Goal: Check status: Check status

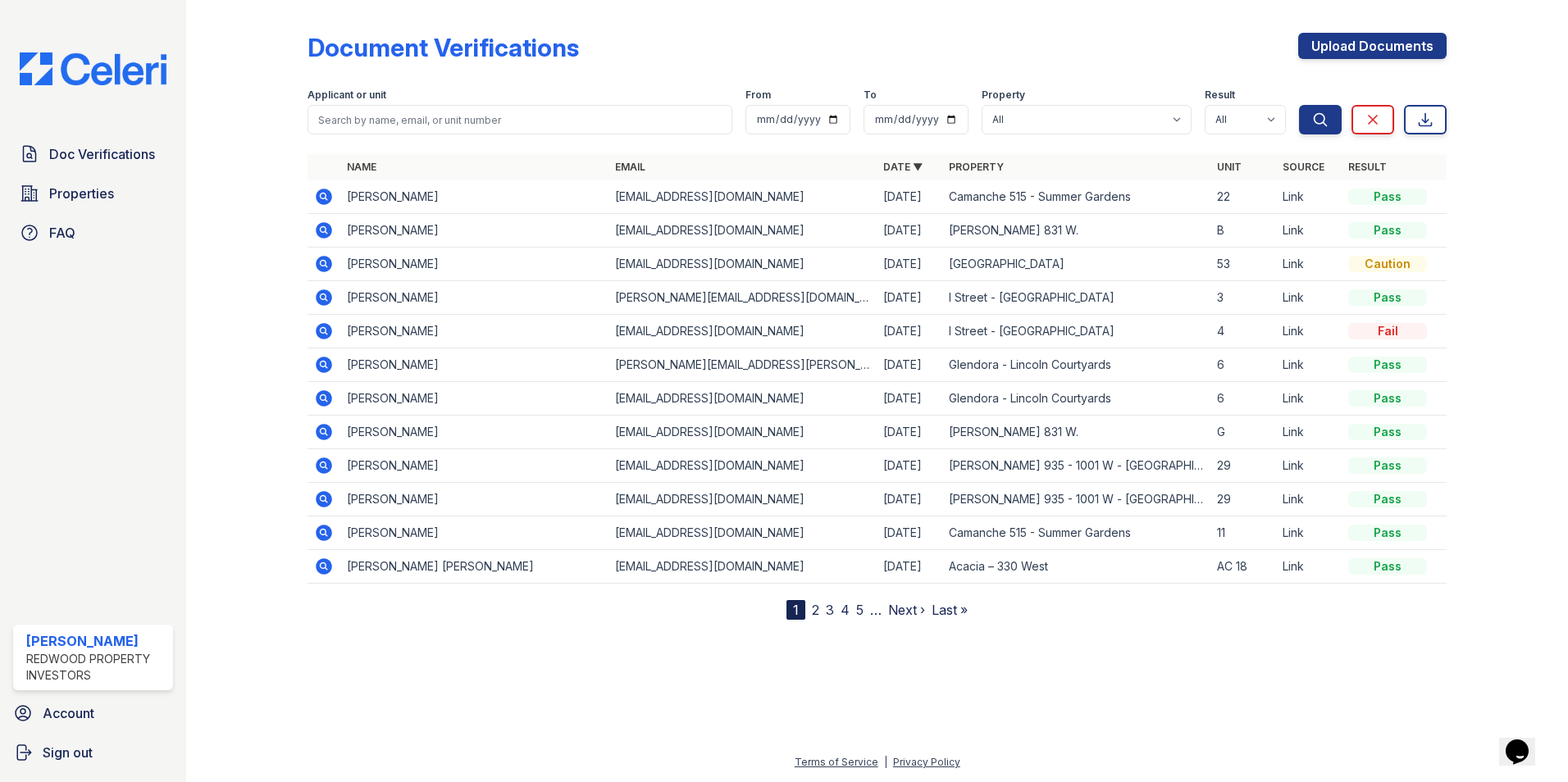
click at [323, 231] on icon at bounding box center [322, 229] width 4 height 4
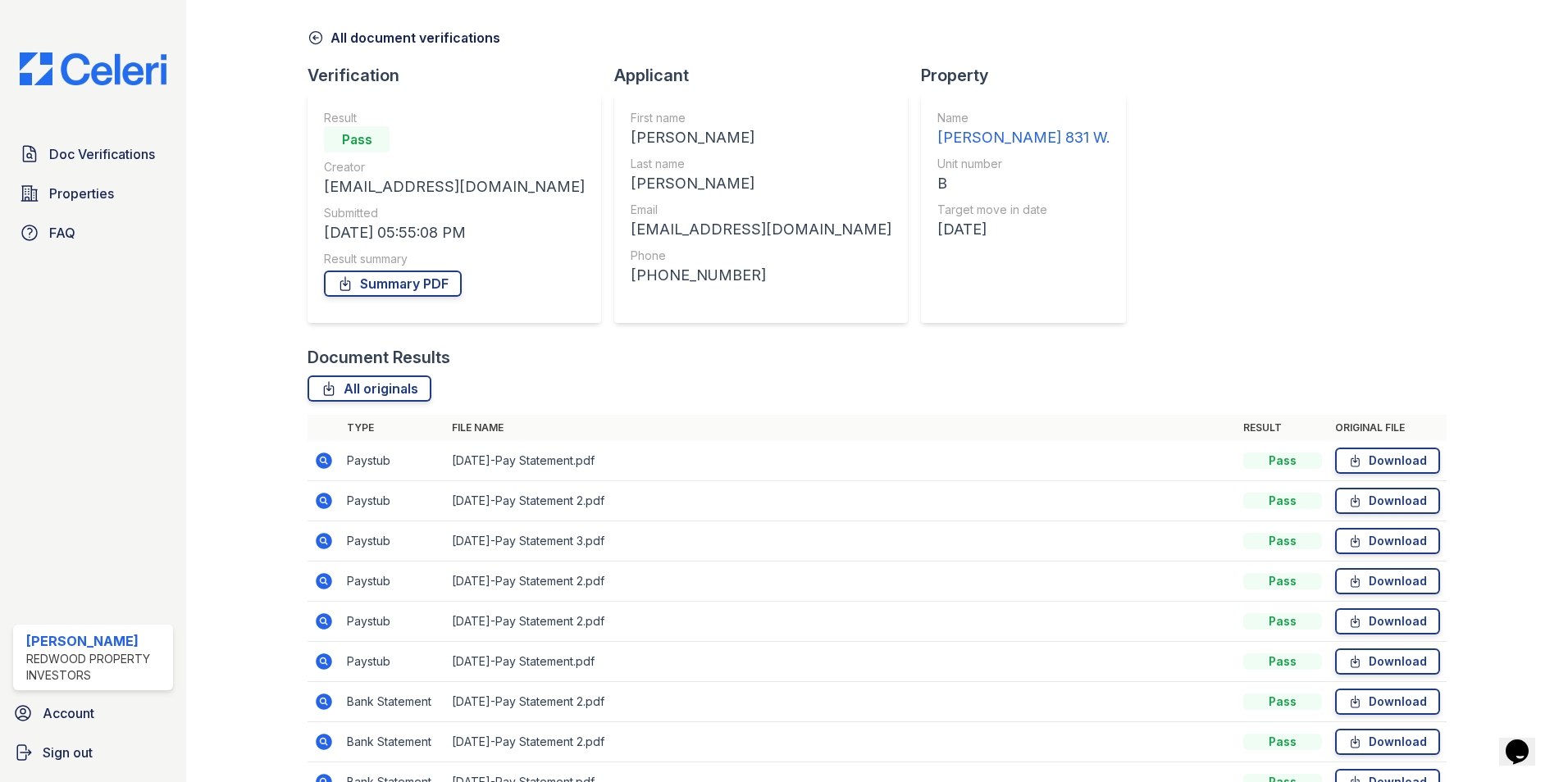
scroll to position [150, 0]
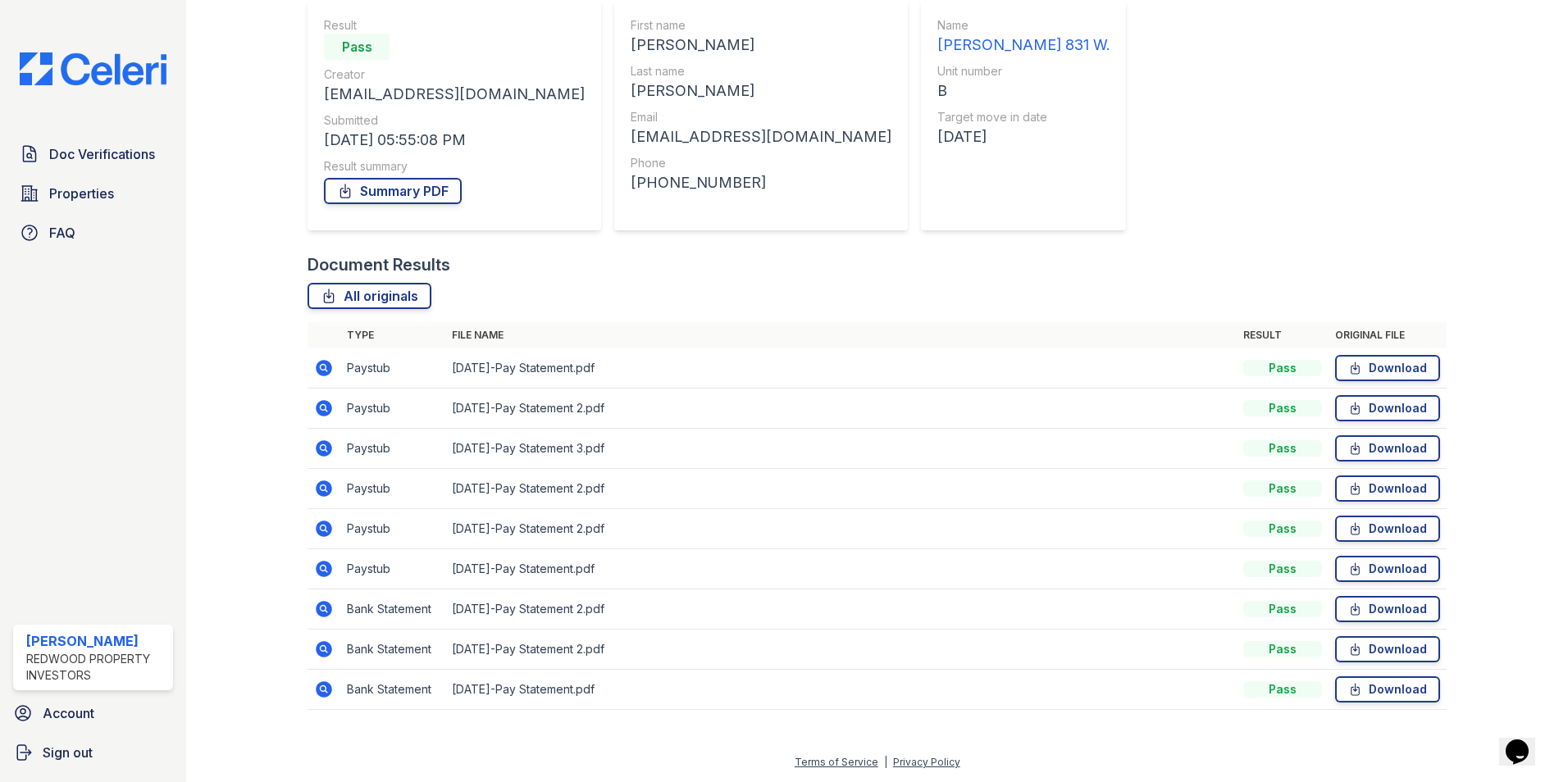
click at [321, 569] on icon at bounding box center [323, 569] width 20 height 20
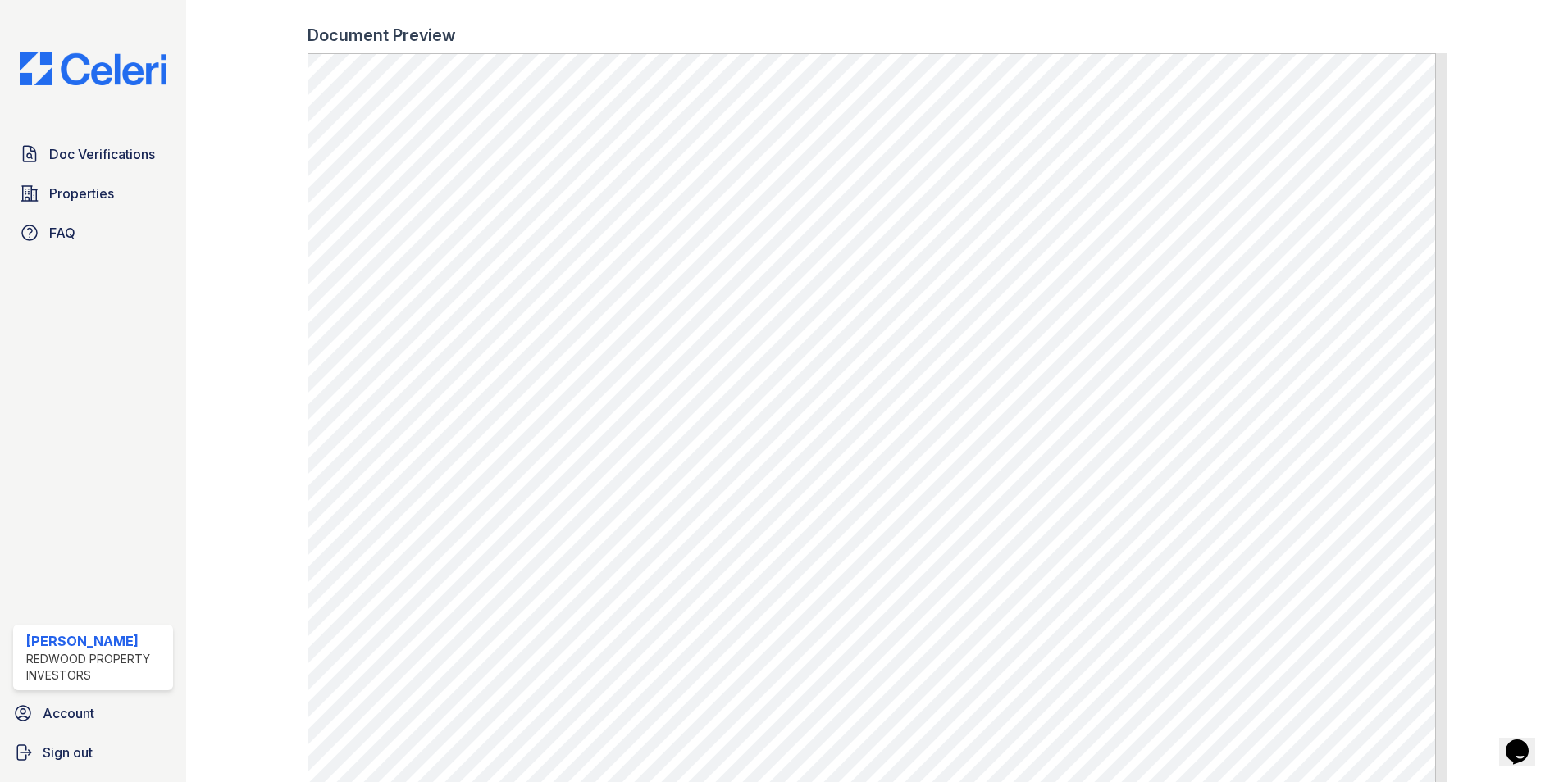
scroll to position [817, 0]
